Goal: Navigation & Orientation: Find specific page/section

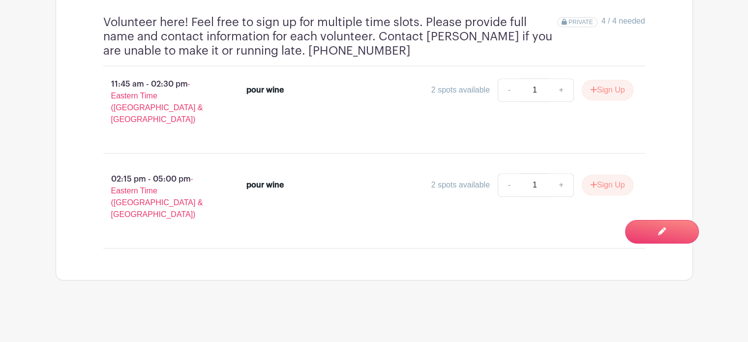
scroll to position [633, 0]
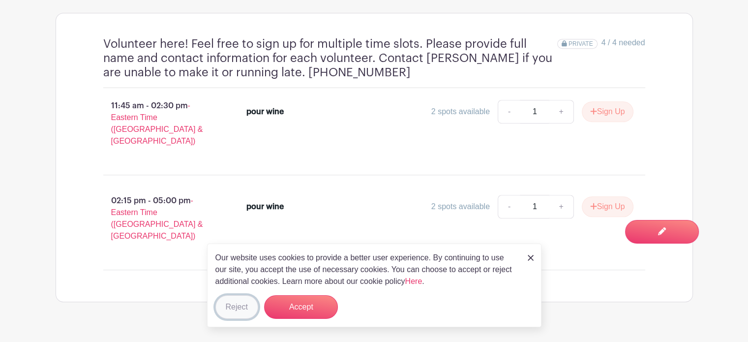
click at [237, 312] on button "Reject" at bounding box center [236, 307] width 43 height 24
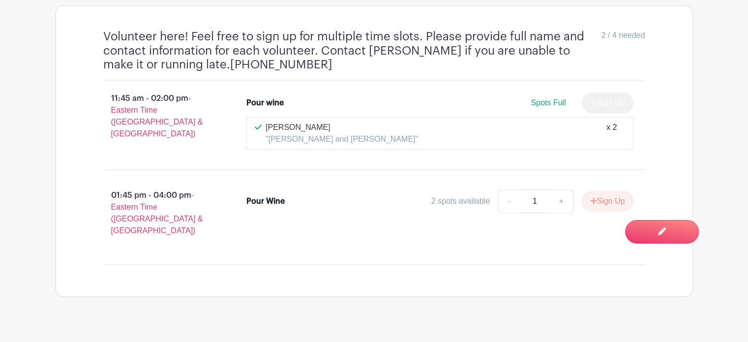
scroll to position [553, 0]
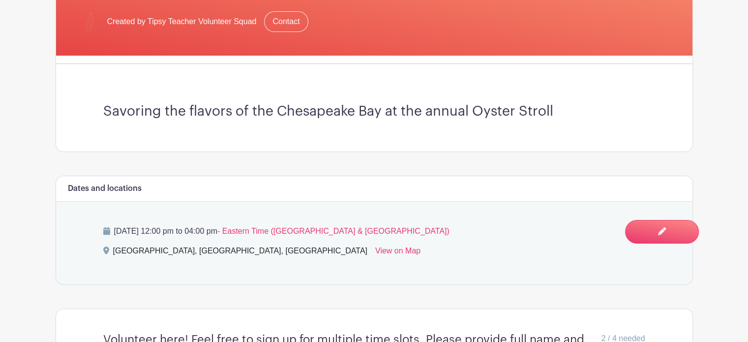
scroll to position [492, 0]
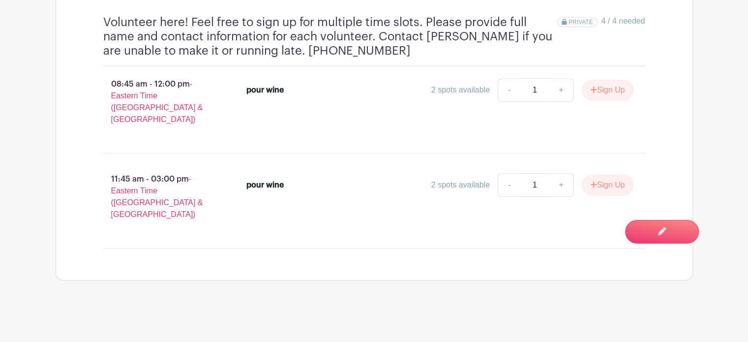
scroll to position [638, 0]
